Goal: Task Accomplishment & Management: Manage account settings

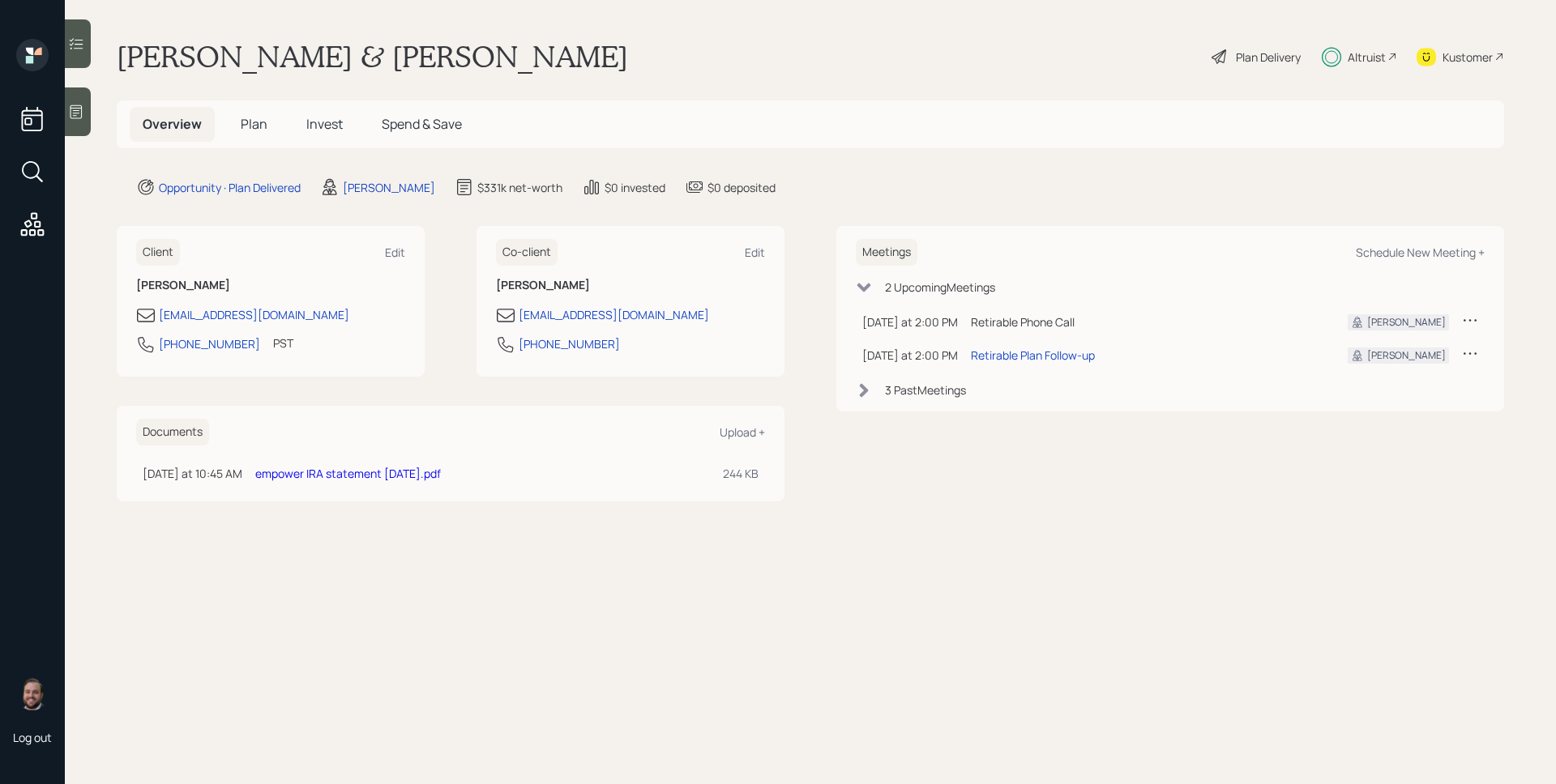
click at [323, 123] on span "Invest" at bounding box center [324, 124] width 36 height 18
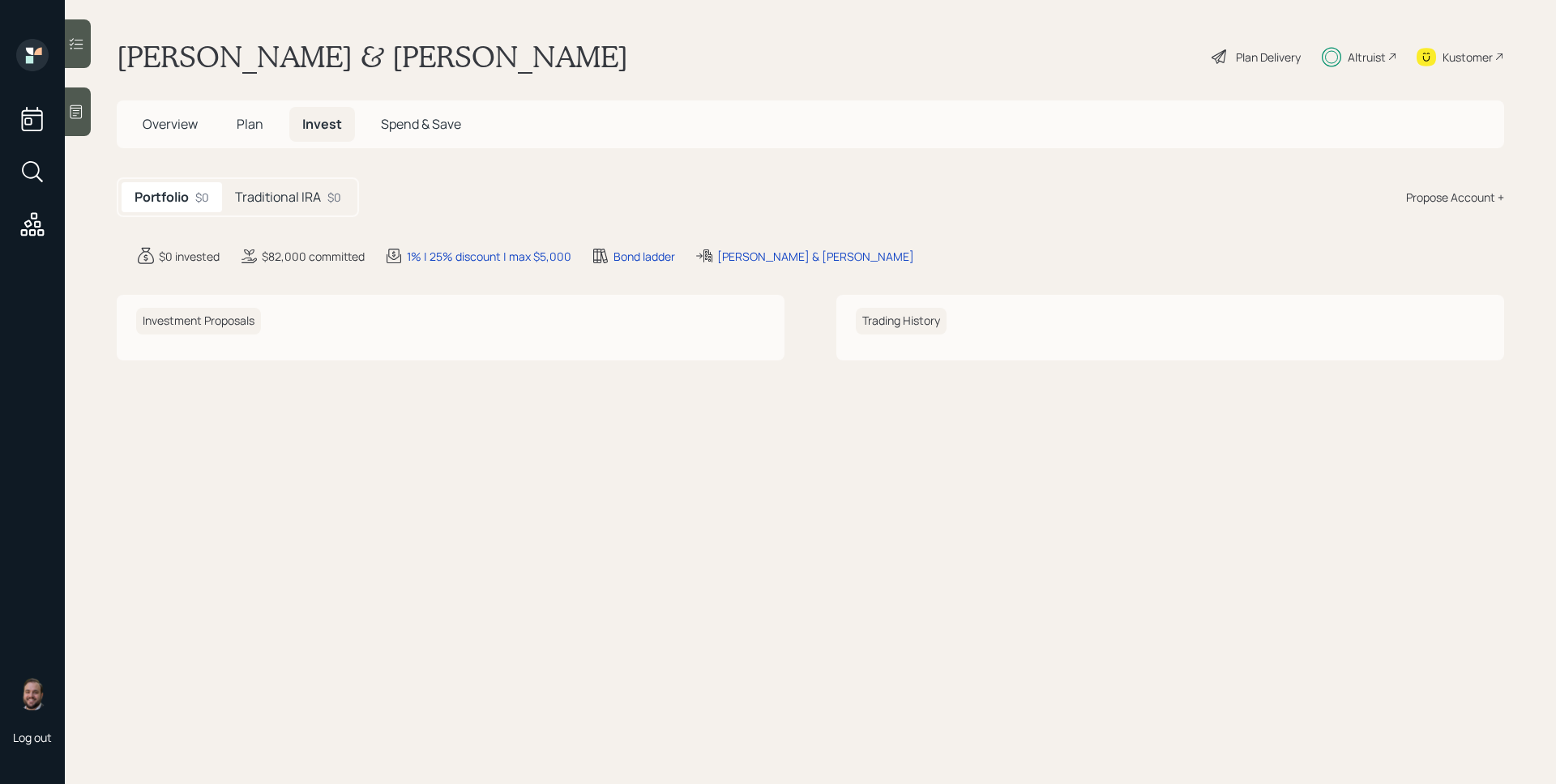
click at [429, 123] on span "Spend & Save" at bounding box center [421, 124] width 81 height 18
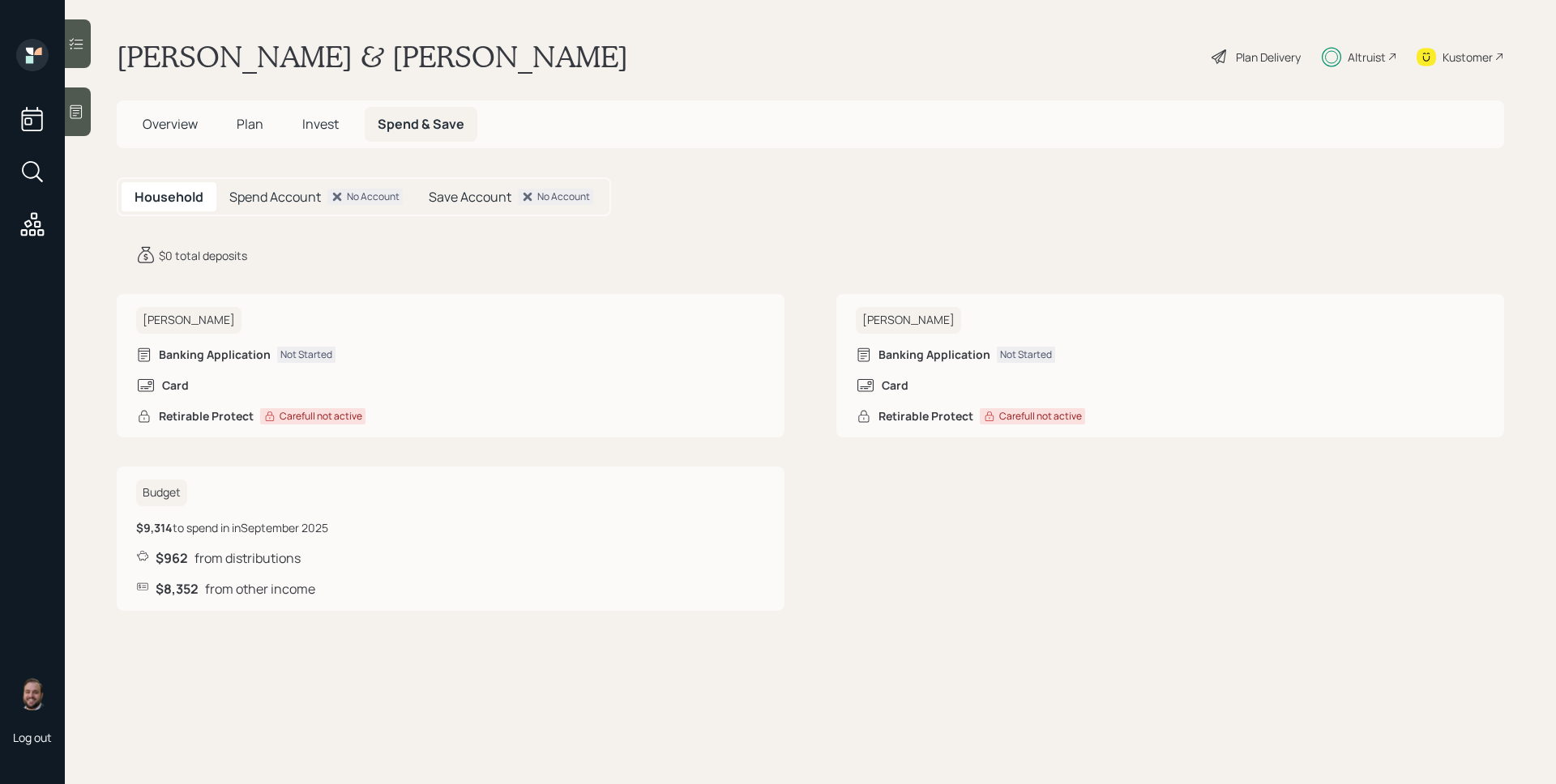
click at [239, 127] on span "Plan" at bounding box center [250, 124] width 27 height 18
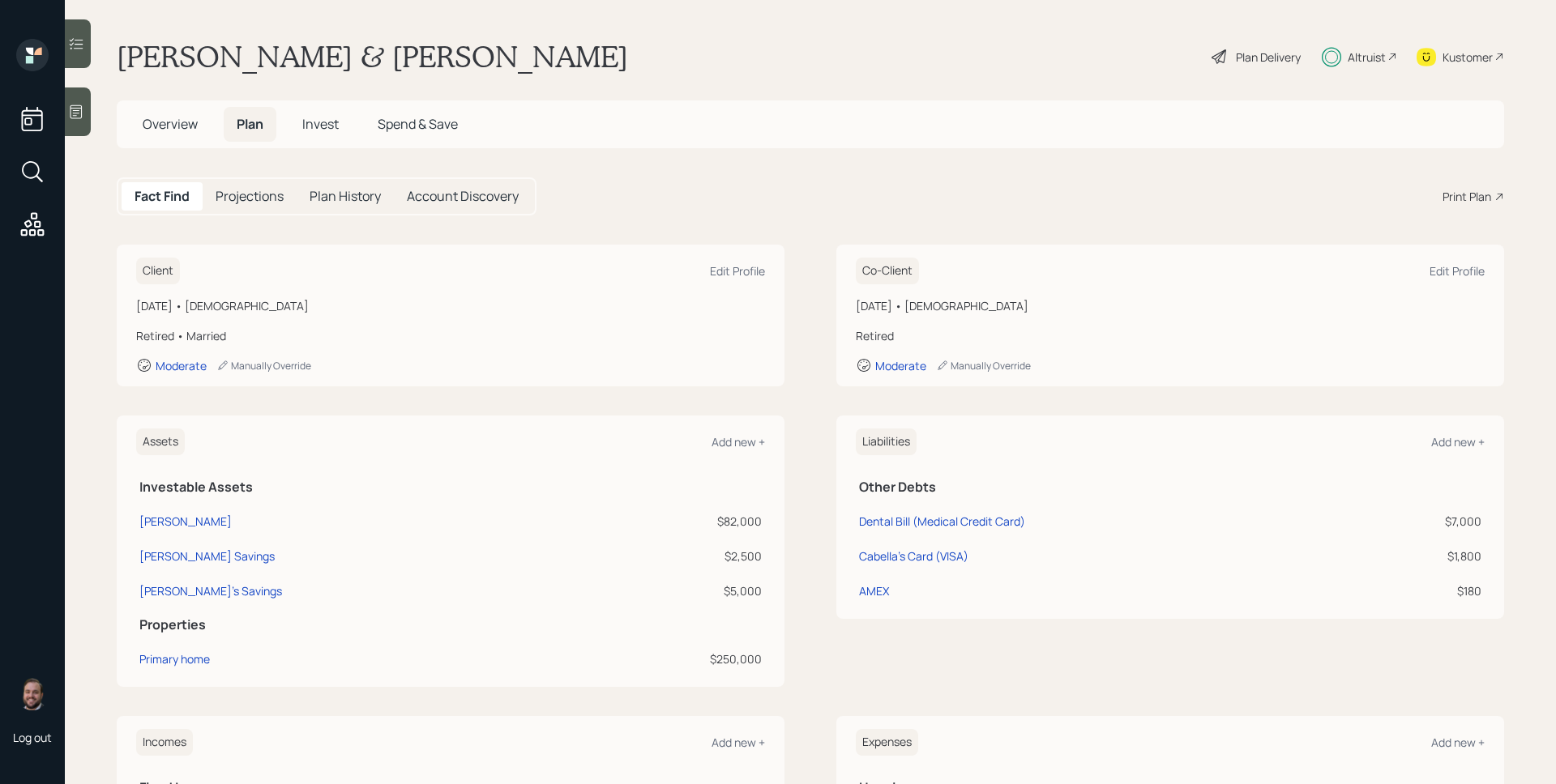
click at [331, 114] on h5 "Invest" at bounding box center [320, 125] width 62 height 35
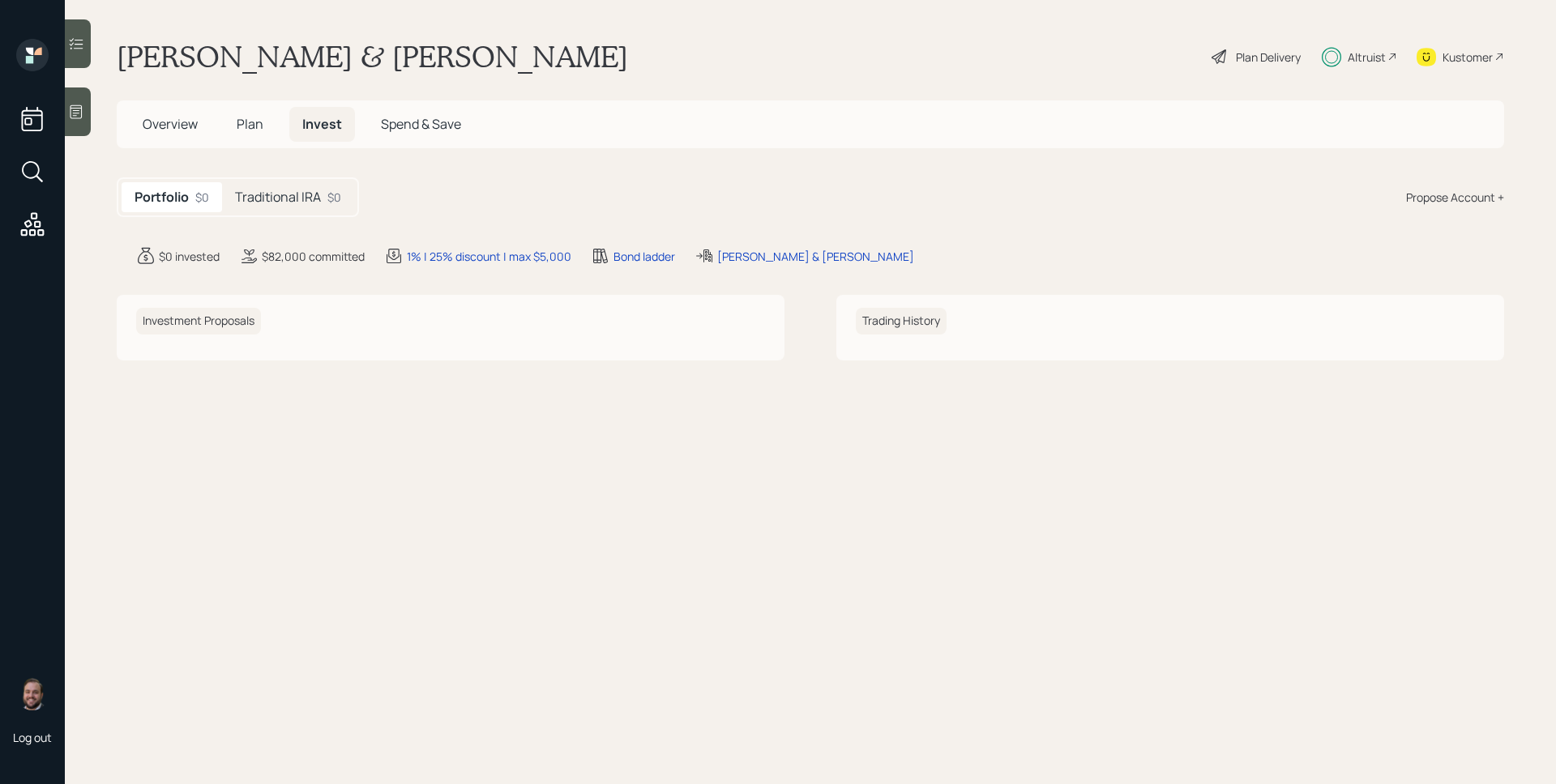
click at [298, 199] on h5 "Traditional IRA" at bounding box center [278, 197] width 86 height 15
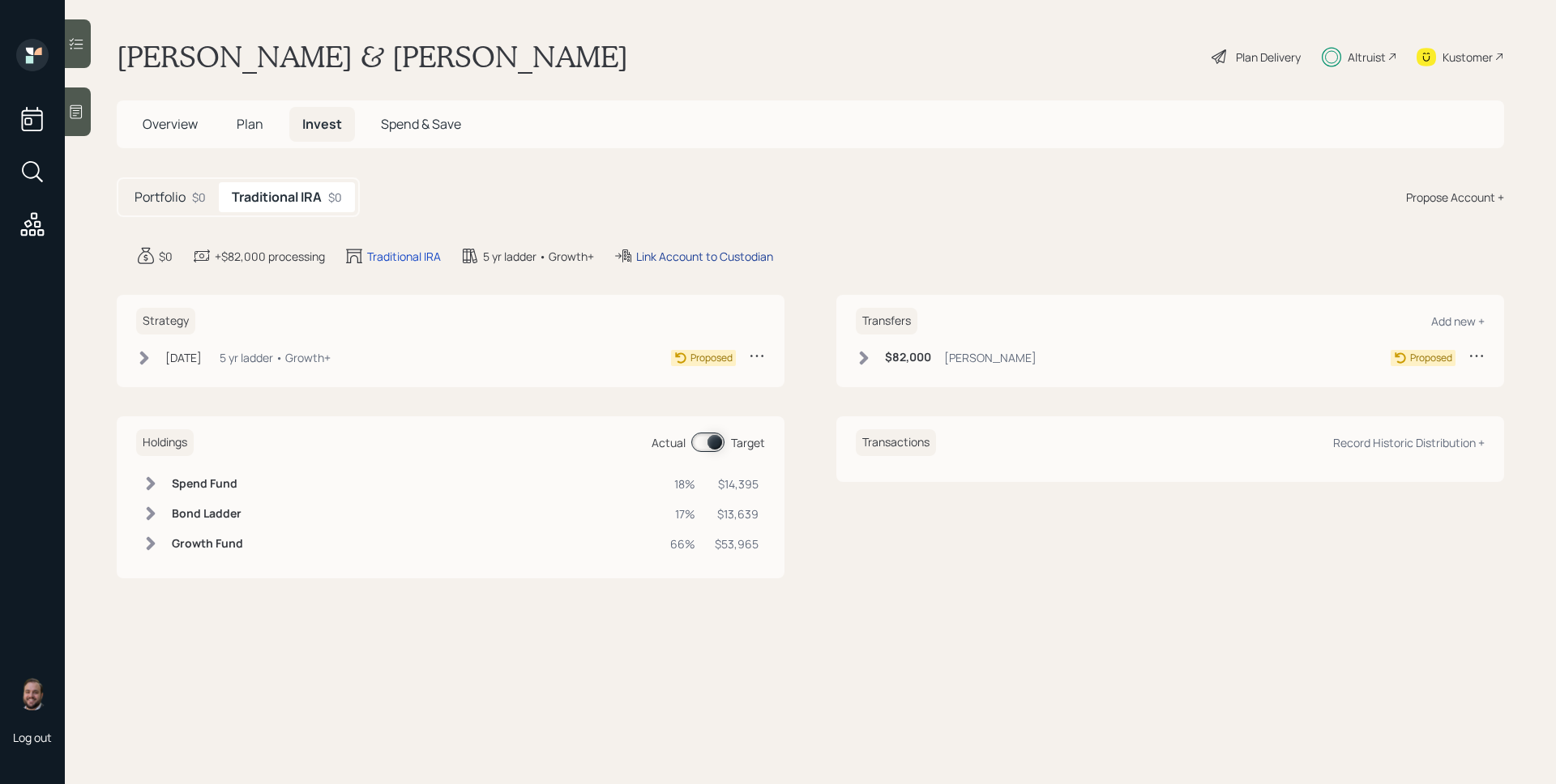
click at [672, 260] on div "Link Account to Custodian" at bounding box center [704, 257] width 137 height 17
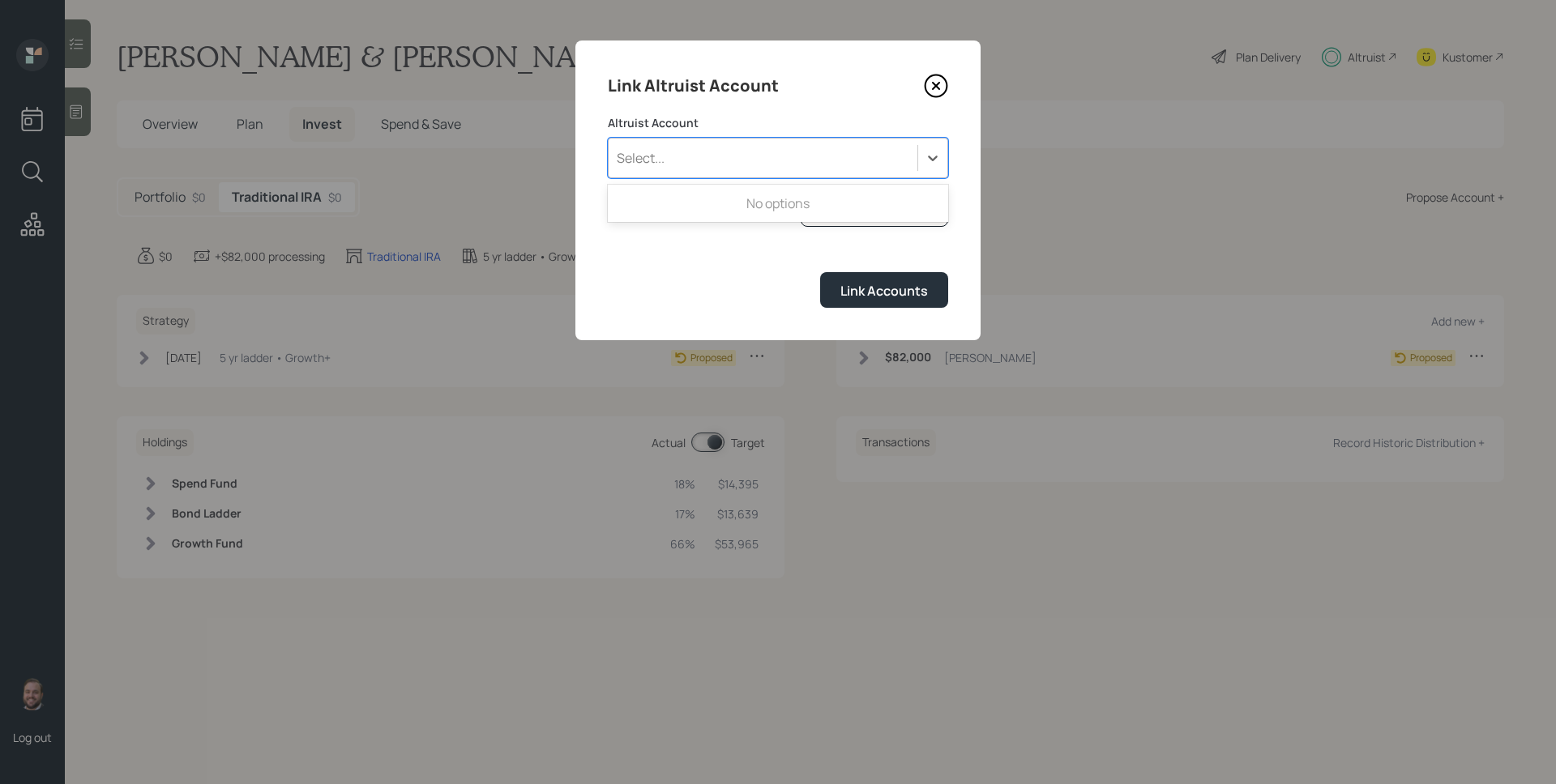
click at [778, 150] on div "Select..." at bounding box center [763, 157] width 309 height 28
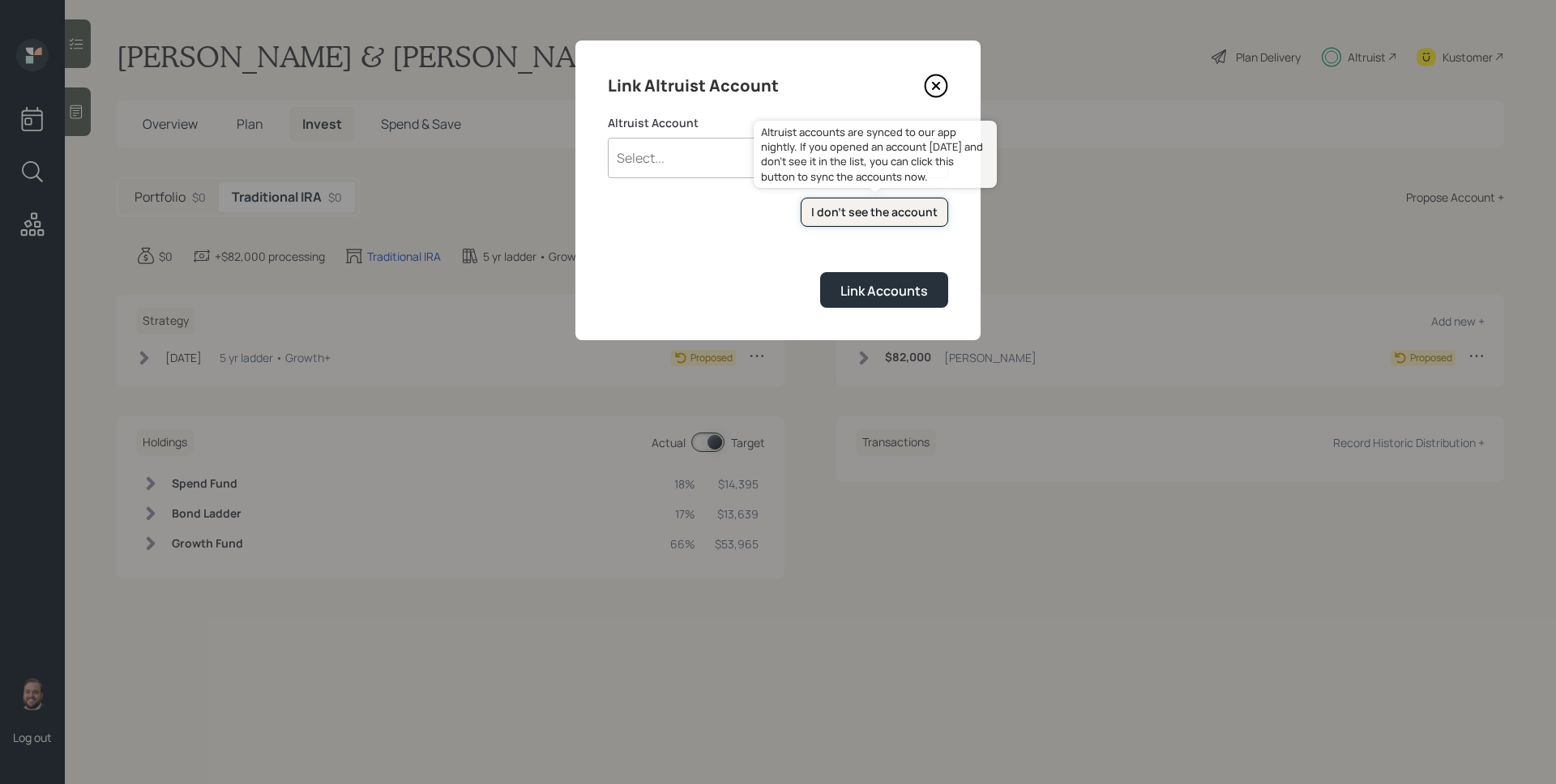
click at [878, 204] on div "I don't see the account" at bounding box center [874, 212] width 127 height 16
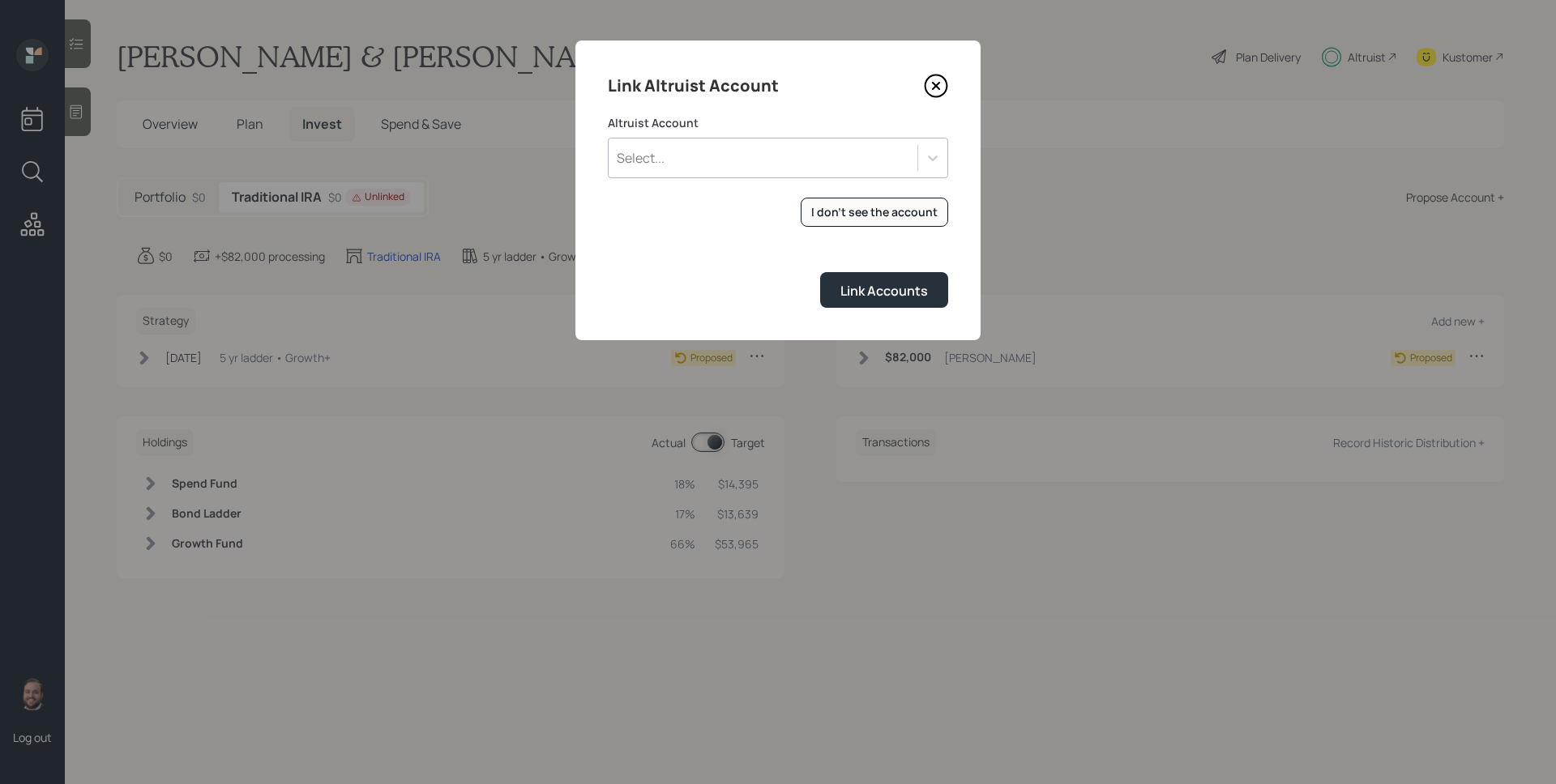
click at [772, 174] on div "Select..." at bounding box center [778, 158] width 340 height 40
click at [751, 195] on div "IRA (9564)" at bounding box center [778, 203] width 340 height 31
click at [857, 294] on div "Link Accounts" at bounding box center [883, 290] width 87 height 18
